Goal: Task Accomplishment & Management: Complete application form

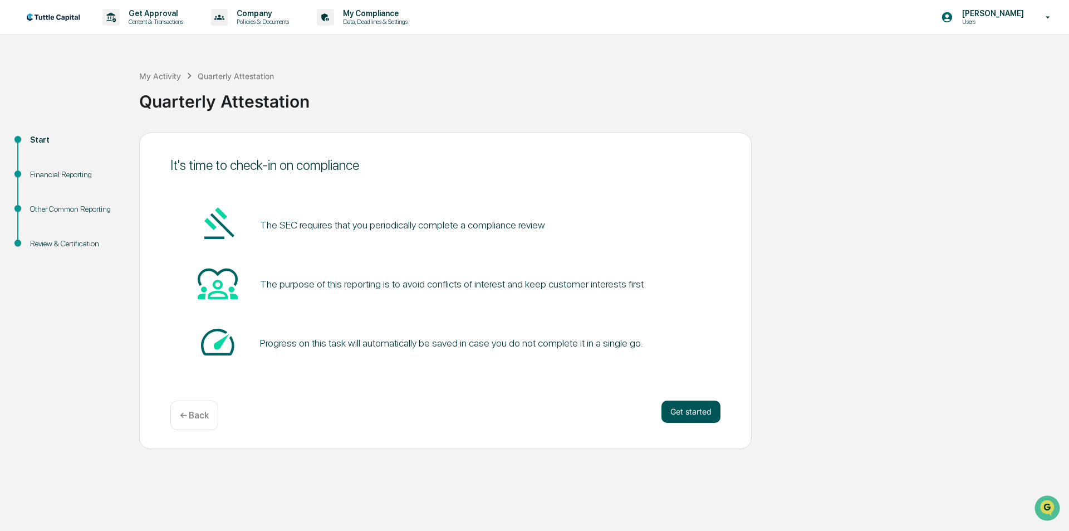
click at [644, 408] on button "Get started" at bounding box center [690, 411] width 59 height 22
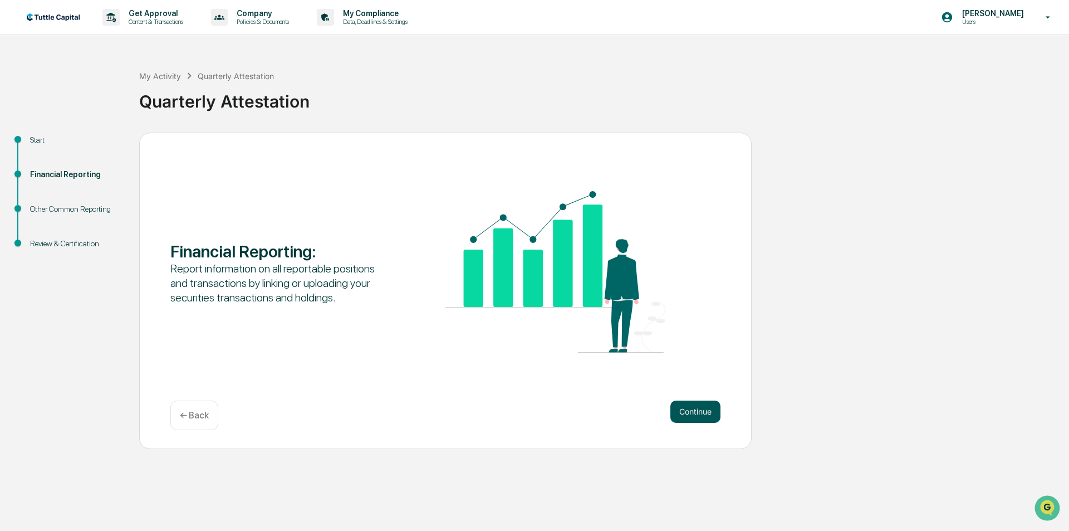
click at [644, 409] on button "Continue" at bounding box center [695, 411] width 50 height 22
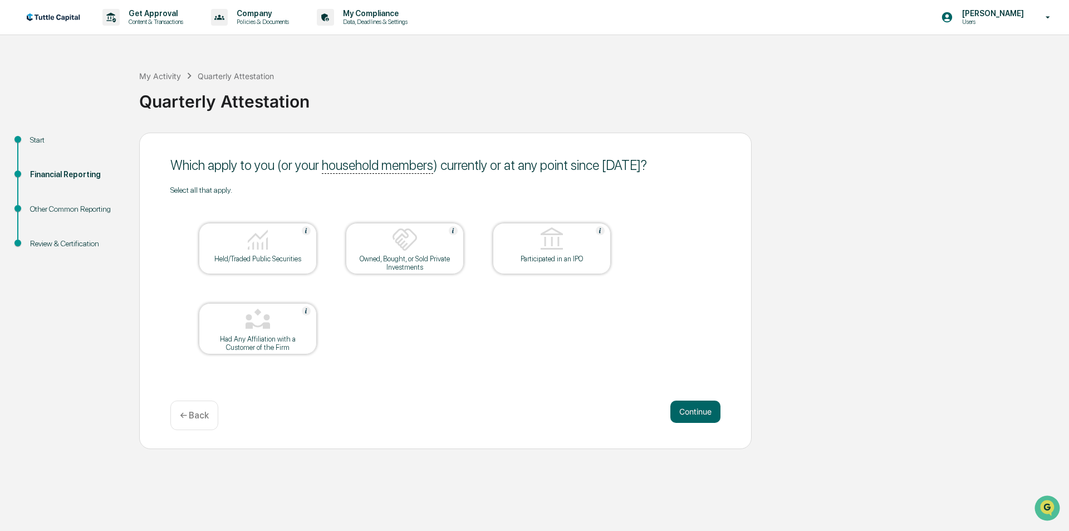
click at [644, 409] on button "Continue" at bounding box center [695, 411] width 50 height 22
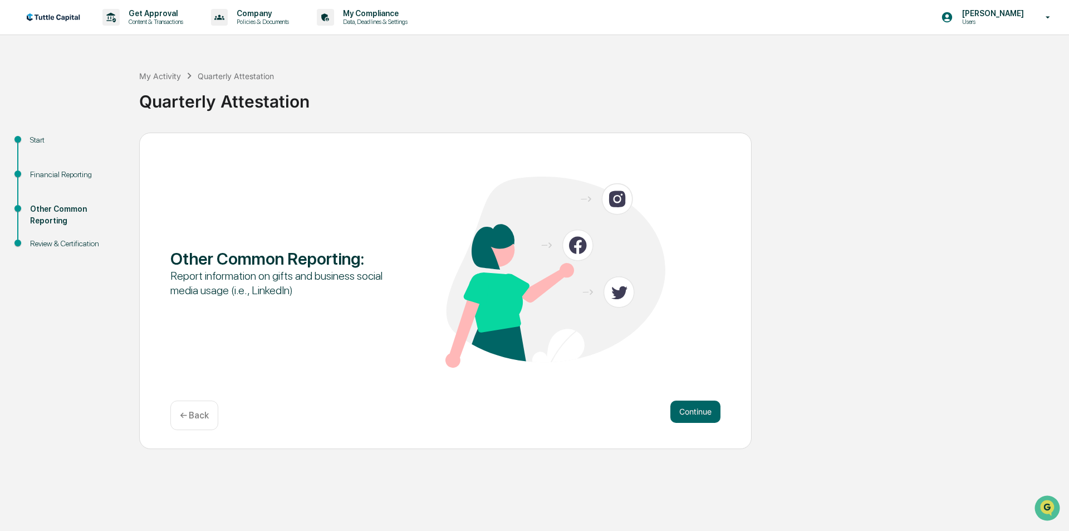
click at [644, 409] on button "Continue" at bounding box center [695, 411] width 50 height 22
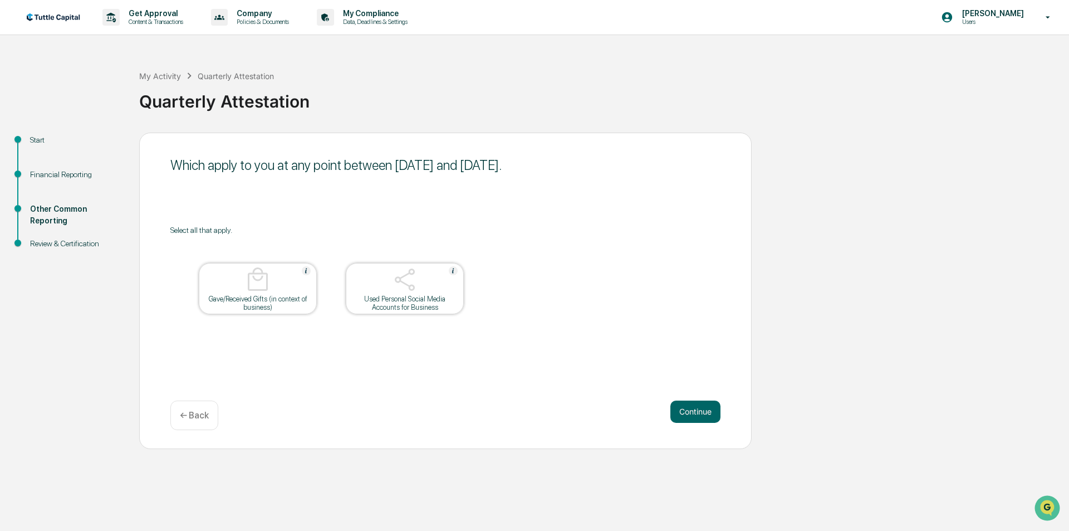
click at [644, 409] on button "Continue" at bounding box center [695, 411] width 50 height 22
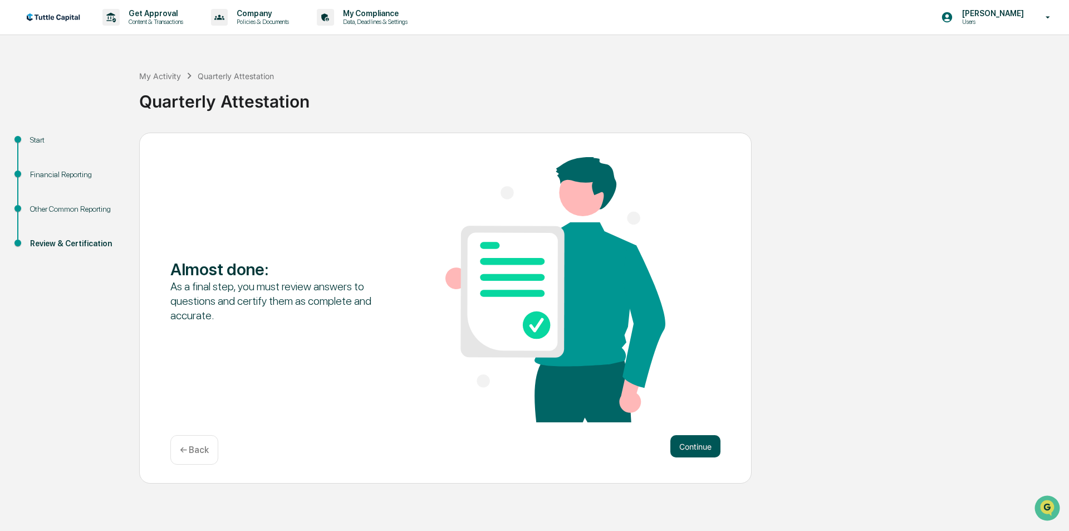
click at [644, 449] on button "Continue" at bounding box center [695, 446] width 50 height 22
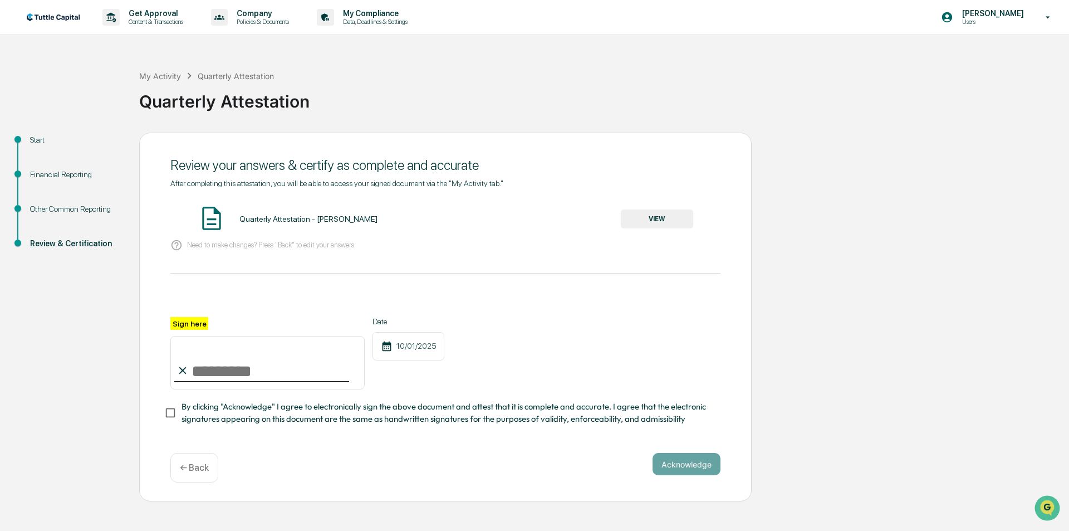
click at [209, 374] on input "Sign here" at bounding box center [267, 362] width 194 height 53
type input "**********"
drag, startPoint x: 686, startPoint y: 468, endPoint x: 689, endPoint y: 455, distance: 13.6
click at [644, 468] on button "Acknowledge" at bounding box center [686, 464] width 68 height 22
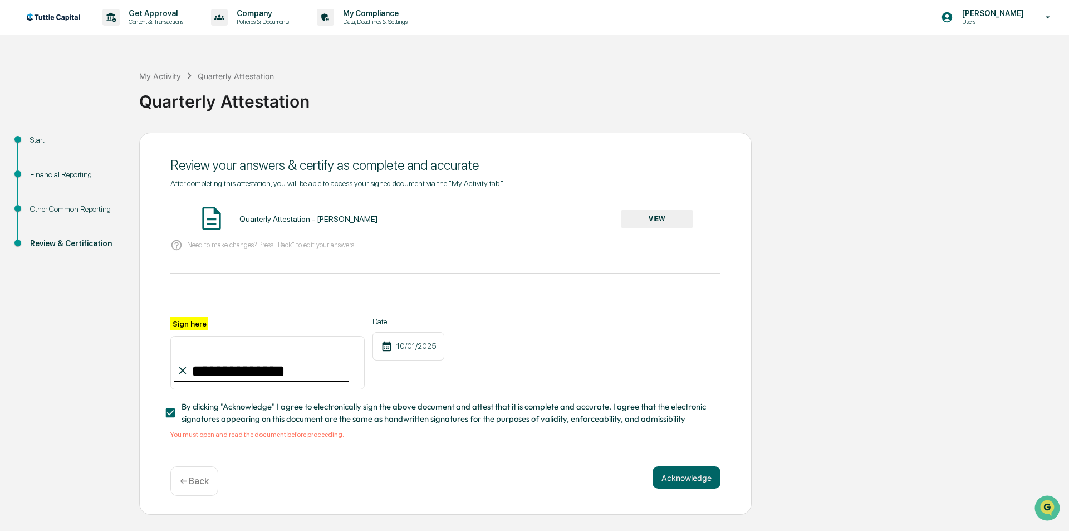
click at [644, 217] on button "VIEW" at bounding box center [657, 218] width 72 height 19
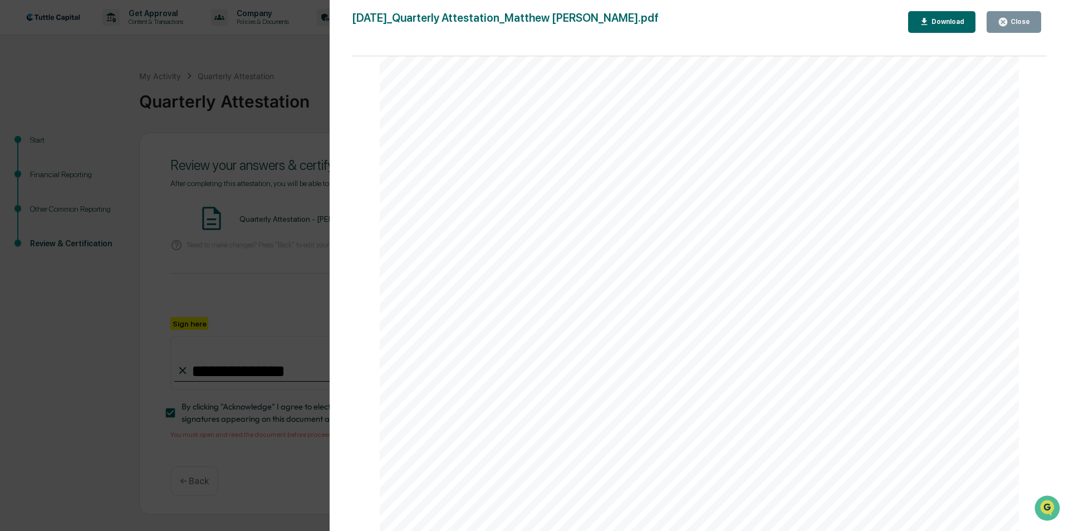
scroll to position [2335, 0]
click at [644, 23] on div "Close" at bounding box center [1019, 22] width 22 height 8
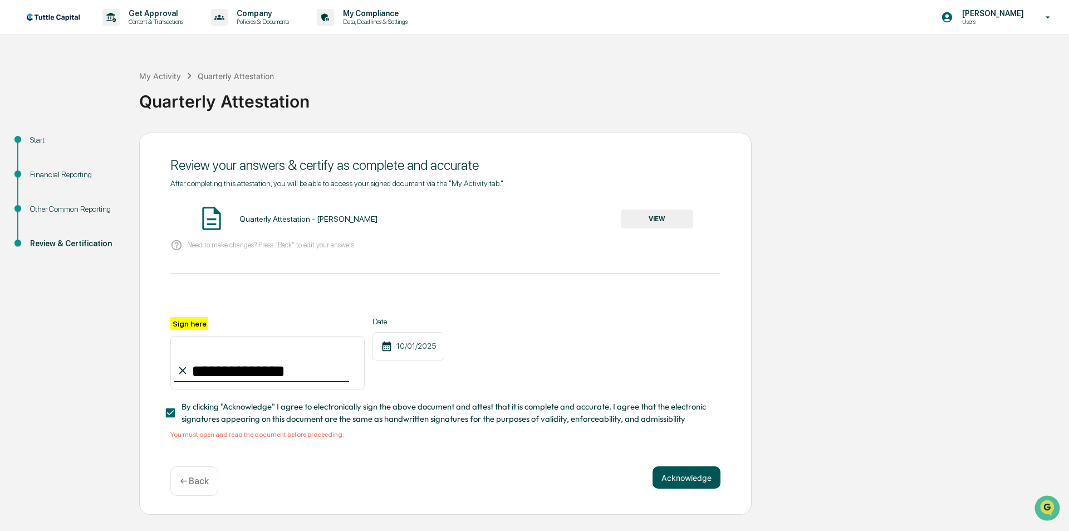
click at [644, 483] on button "Acknowledge" at bounding box center [686, 477] width 68 height 22
